Goal: Task Accomplishment & Management: Complete application form

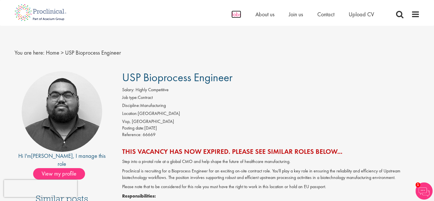
click at [237, 15] on span "Jobs" at bounding box center [236, 14] width 10 height 7
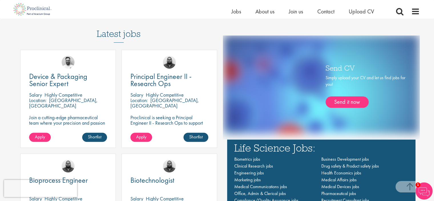
scroll to position [321, 0]
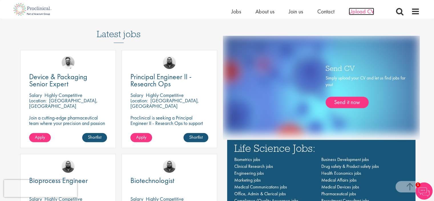
click at [356, 10] on span "Upload CV" at bounding box center [361, 11] width 25 height 7
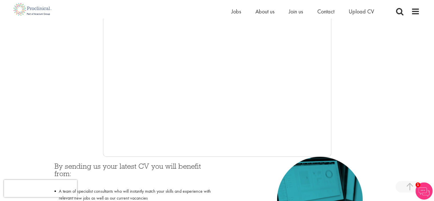
scroll to position [149, 0]
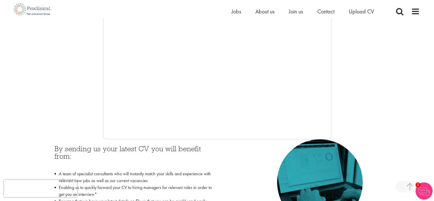
click at [78, 95] on div at bounding box center [217, 53] width 405 height 171
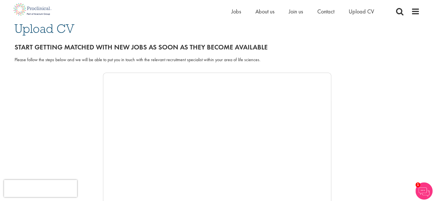
scroll to position [43, 0]
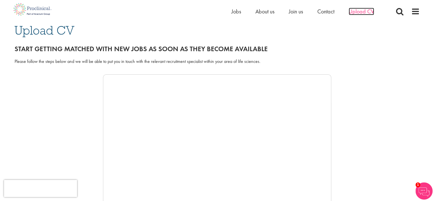
click at [359, 9] on span "Upload CV" at bounding box center [361, 11] width 25 height 7
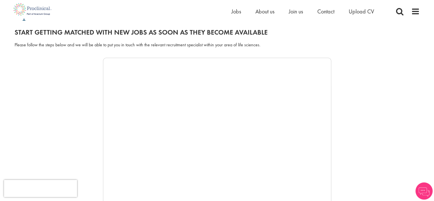
scroll to position [59, 0]
click at [367, 8] on span "Upload CV" at bounding box center [361, 11] width 25 height 7
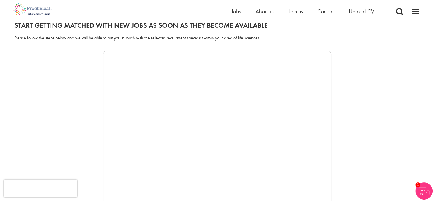
scroll to position [64, 0]
